Goal: Task Accomplishment & Management: Use online tool/utility

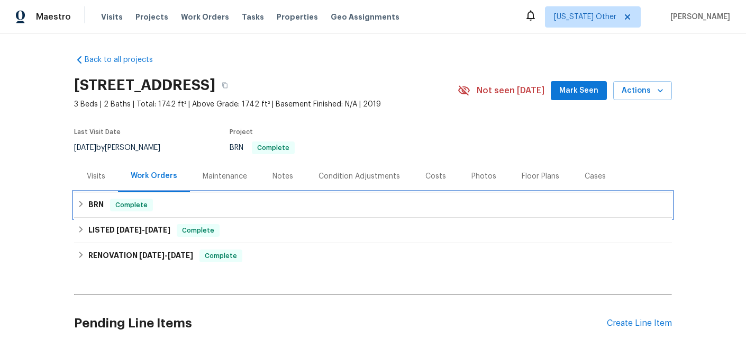
click at [93, 203] on h6 "BRN" at bounding box center [95, 205] width 15 height 13
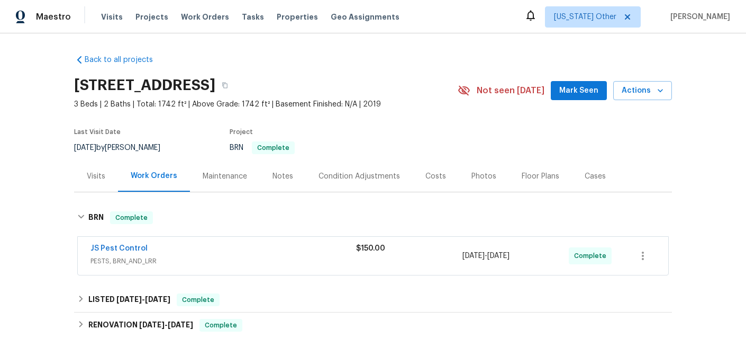
click at [134, 244] on span "JS Pest Control" at bounding box center [119, 248] width 57 height 11
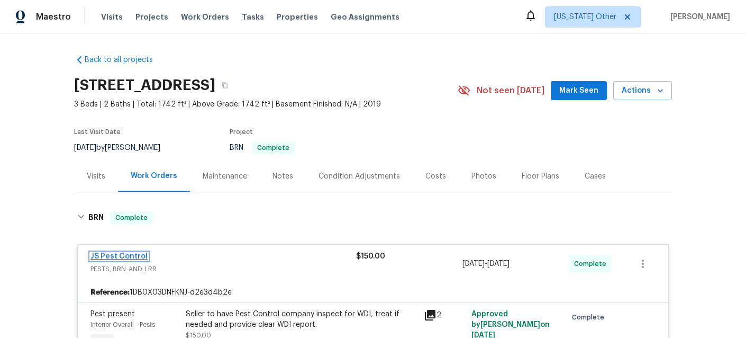
click at [133, 254] on link "JS Pest Control" at bounding box center [119, 256] width 57 height 7
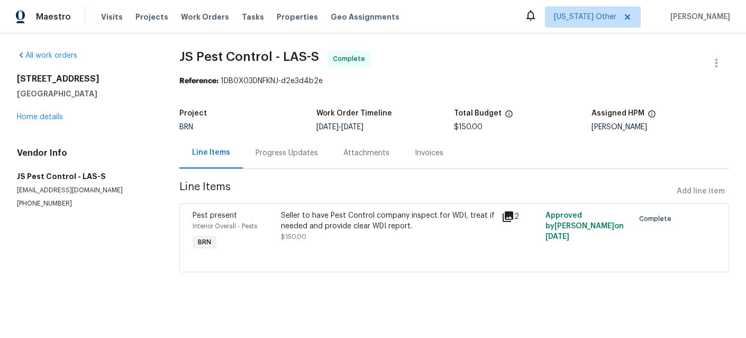
click at [421, 159] on div "Invoices" at bounding box center [429, 152] width 54 height 31
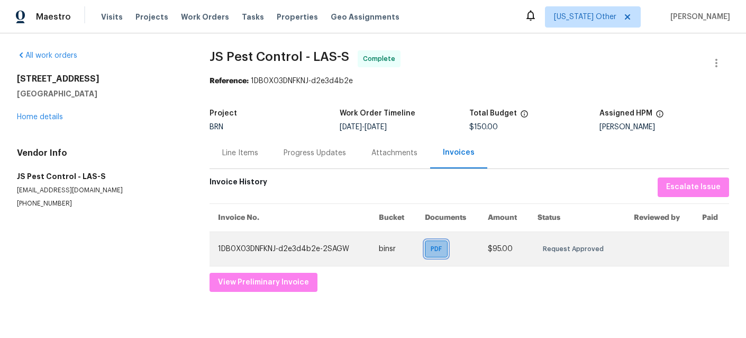
click at [438, 250] on span "PDF" at bounding box center [438, 249] width 15 height 11
